Goal: Navigation & Orientation: Find specific page/section

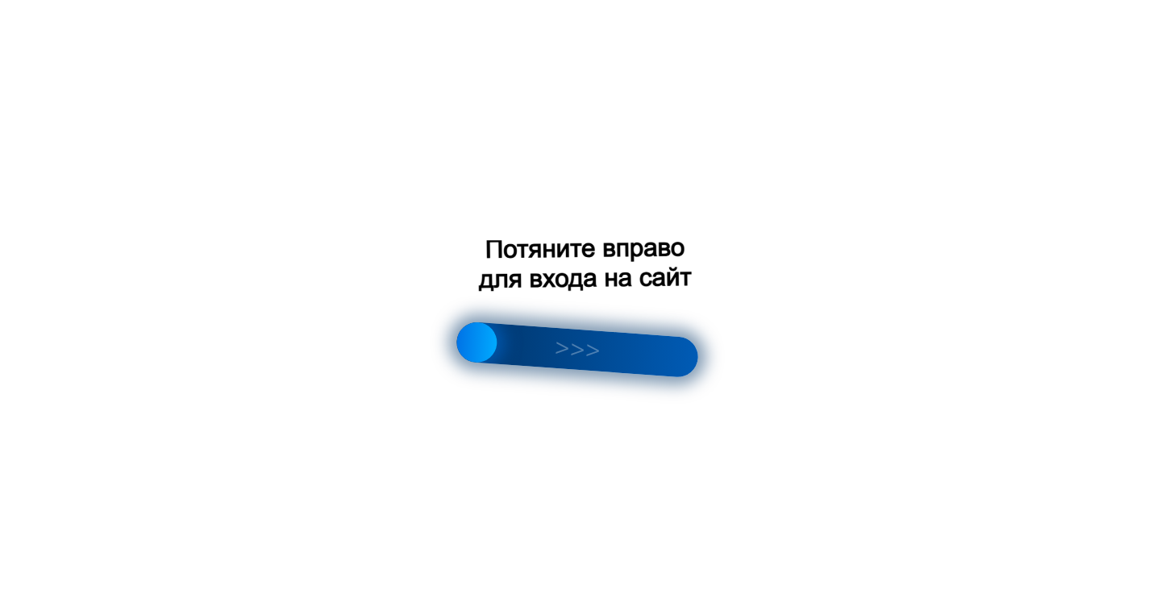
click at [565, 353] on div at bounding box center [578, 349] width 244 height 57
drag, startPoint x: 577, startPoint y: 349, endPoint x: 646, endPoint y: 362, distance: 70.5
click at [646, 362] on div at bounding box center [578, 349] width 244 height 57
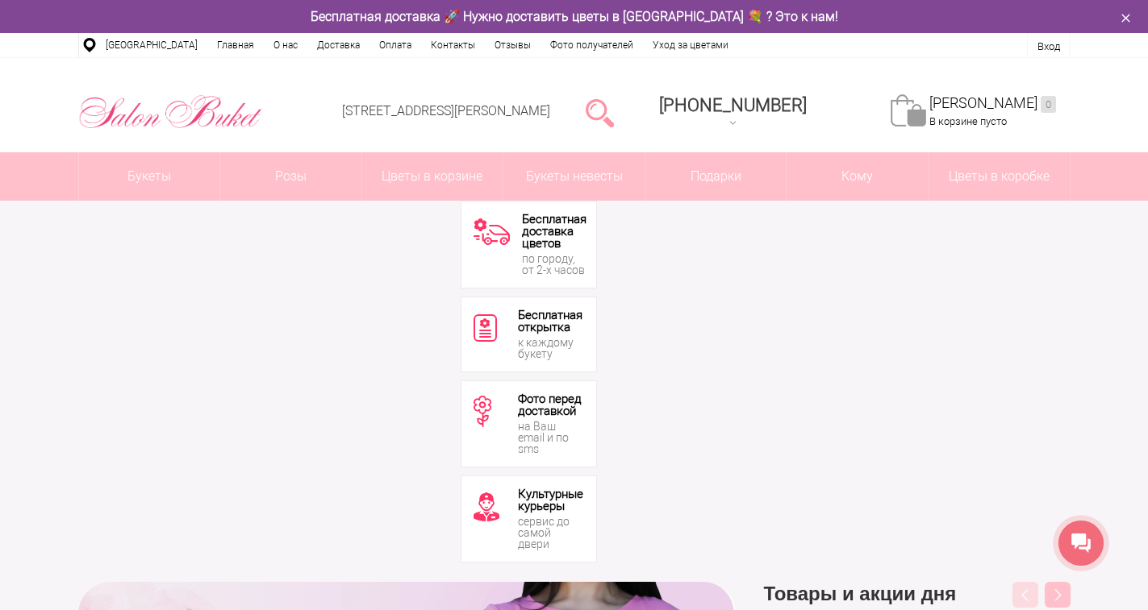
drag, startPoint x: 487, startPoint y: 340, endPoint x: 680, endPoint y: 362, distance: 194.0
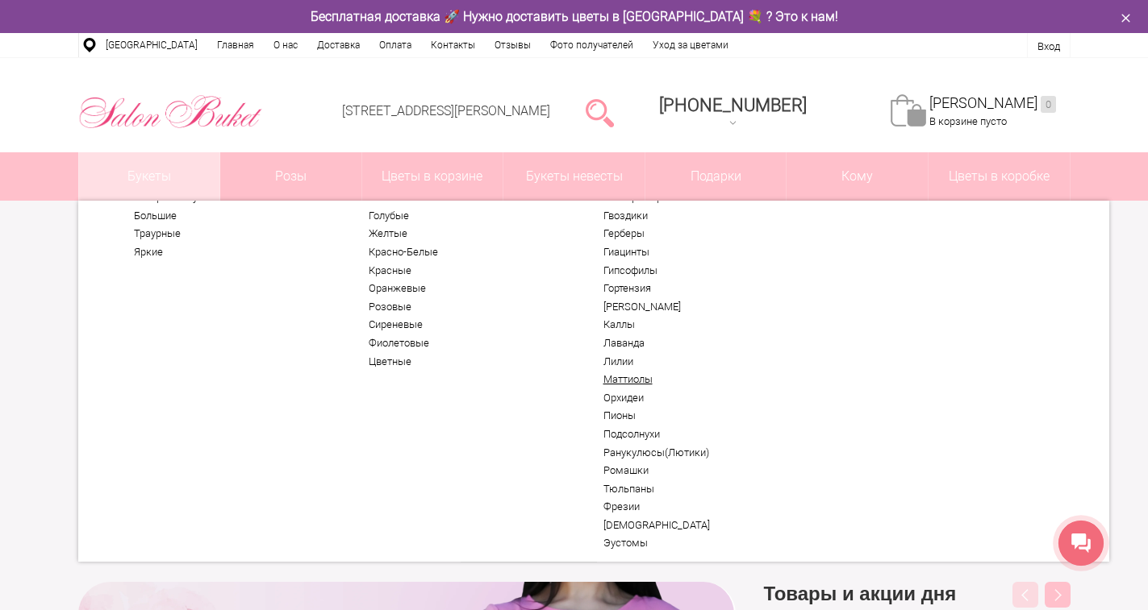
scroll to position [81, 0]
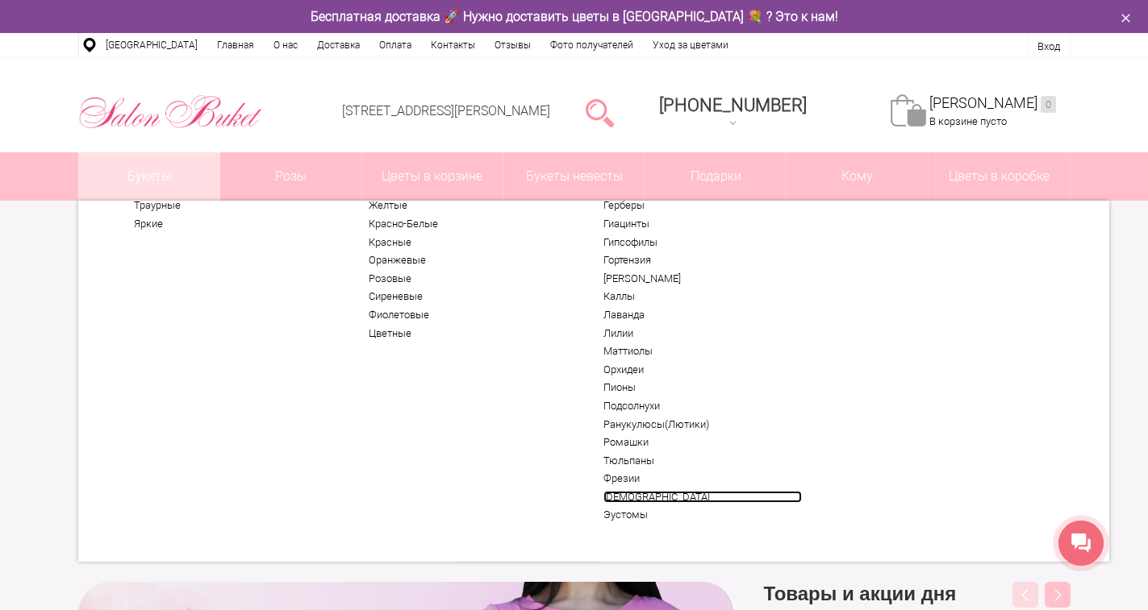
click at [623, 498] on link "[DEMOGRAPHIC_DATA]" at bounding box center [702, 497] width 198 height 13
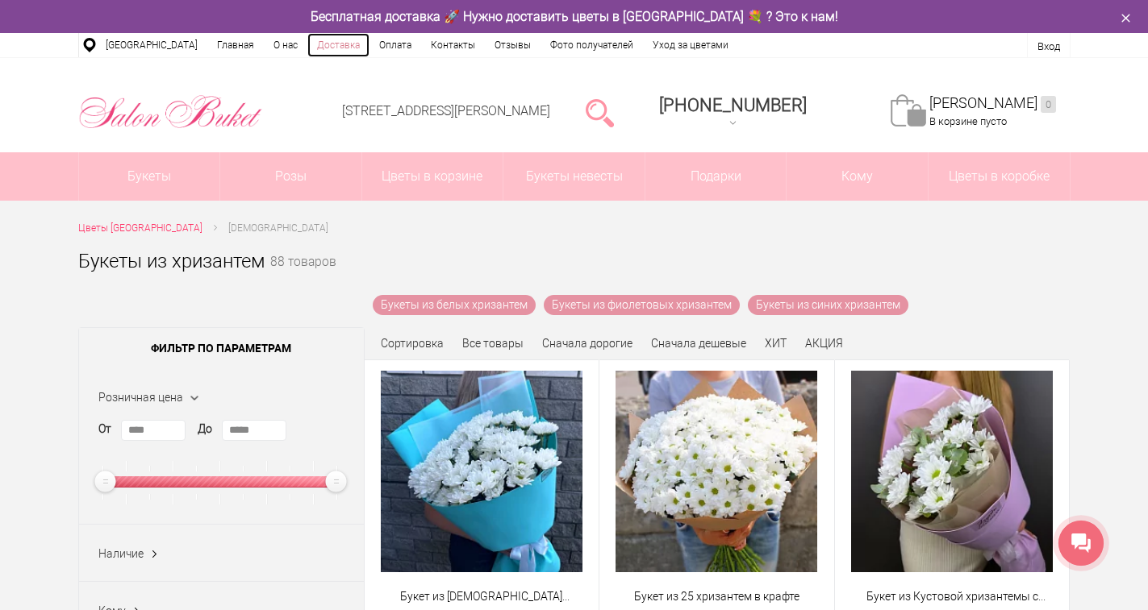
click at [316, 46] on link "Доставка" at bounding box center [338, 45] width 62 height 24
